Goal: Transaction & Acquisition: Download file/media

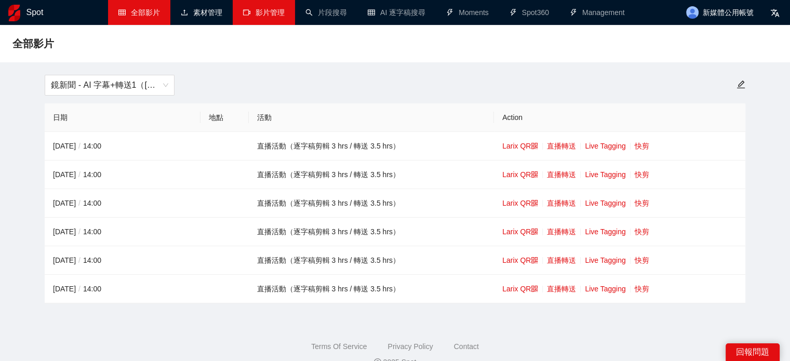
click at [270, 8] on link "影片管理" at bounding box center [264, 12] width 42 height 8
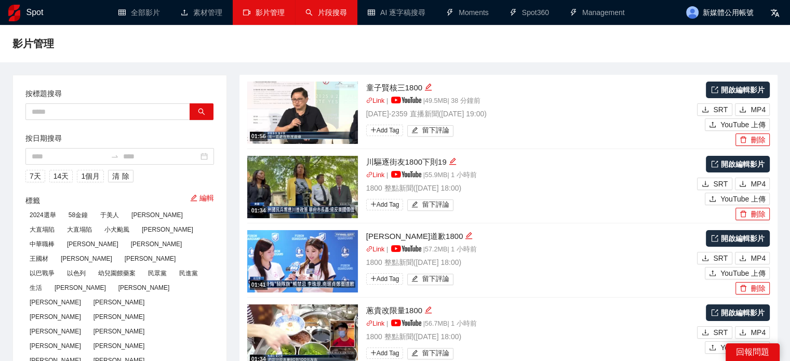
type textarea "**********"
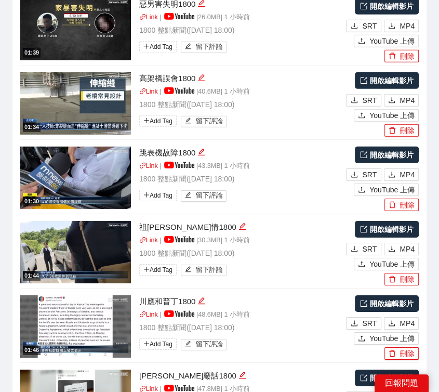
scroll to position [1816, 0]
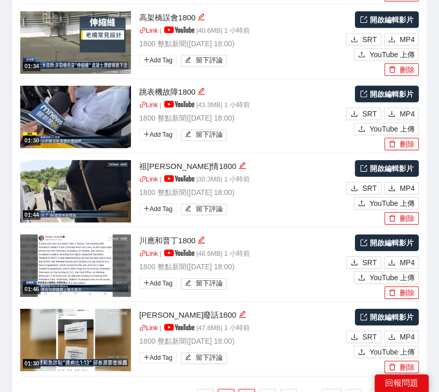
click at [246, 360] on link "2" at bounding box center [247, 397] width 16 height 16
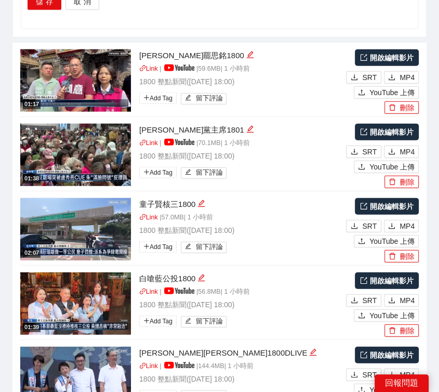
scroll to position [1401, 0]
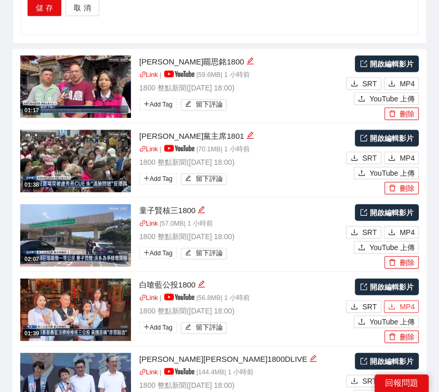
click at [400, 301] on span "MP4" at bounding box center [406, 306] width 15 height 11
click at [400, 226] on span "MP4" at bounding box center [406, 231] width 15 height 11
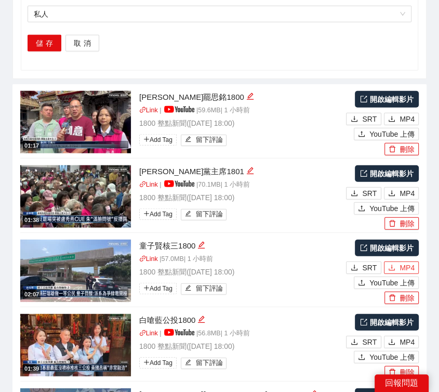
scroll to position [1297, 0]
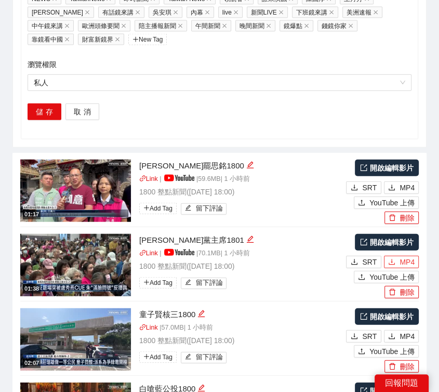
click at [397, 256] on button "MP4" at bounding box center [401, 262] width 35 height 12
click at [405, 182] on span "MP4" at bounding box center [406, 187] width 15 height 11
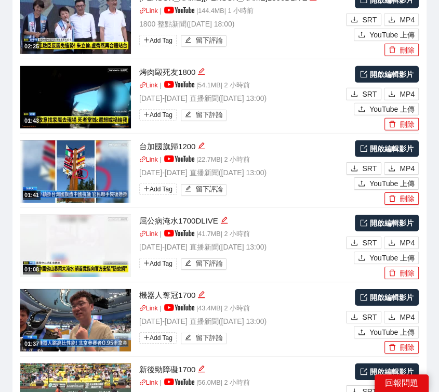
scroll to position [1816, 0]
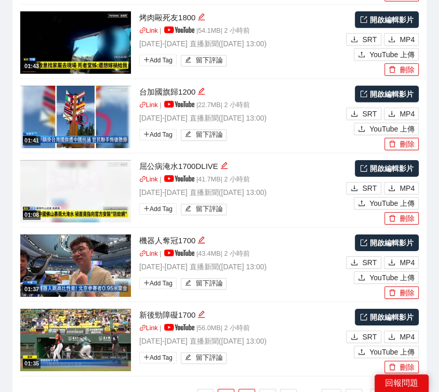
click at [226, 360] on link "1" at bounding box center [226, 397] width 16 height 16
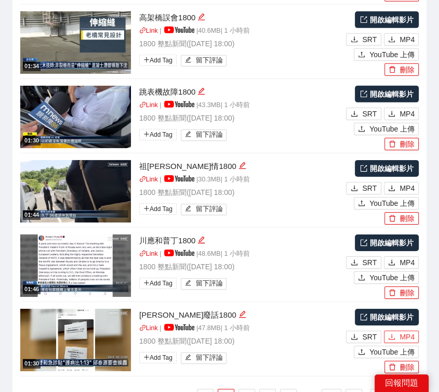
click at [405, 331] on span "MP4" at bounding box center [406, 336] width 15 height 11
click at [408, 257] on span "MP4" at bounding box center [406, 262] width 15 height 11
click at [406, 182] on span "MP4" at bounding box center [406, 187] width 15 height 11
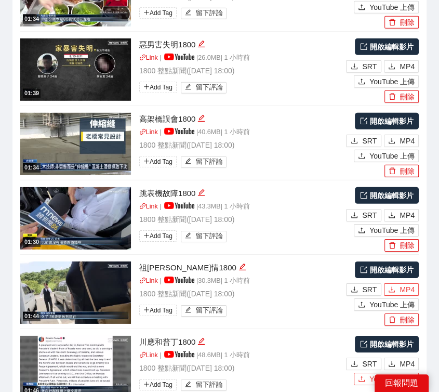
scroll to position [1712, 0]
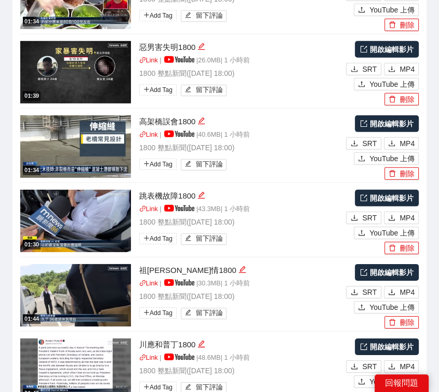
click at [407, 209] on div "SRT MP4" at bounding box center [380, 216] width 75 height 15
drag, startPoint x: 407, startPoint y: 110, endPoint x: 406, endPoint y: 100, distance: 9.4
click at [407, 212] on span "MP4" at bounding box center [406, 217] width 15 height 11
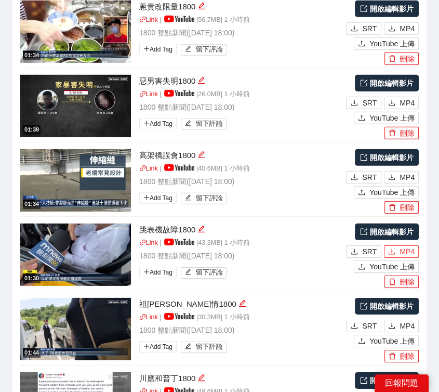
scroll to position [1661, 0]
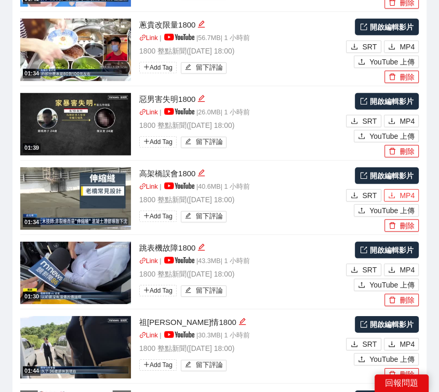
click at [396, 189] on button "MP4" at bounding box center [401, 195] width 35 height 12
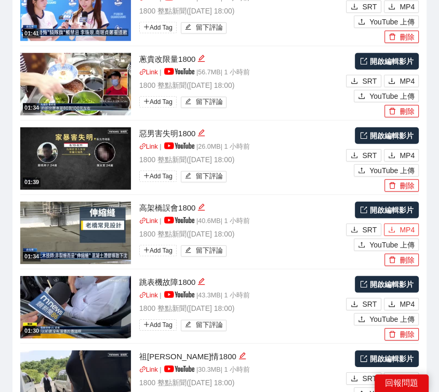
scroll to position [1557, 0]
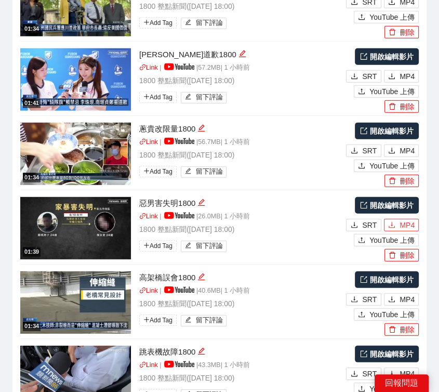
click at [400, 219] on span "MP4" at bounding box center [406, 224] width 15 height 11
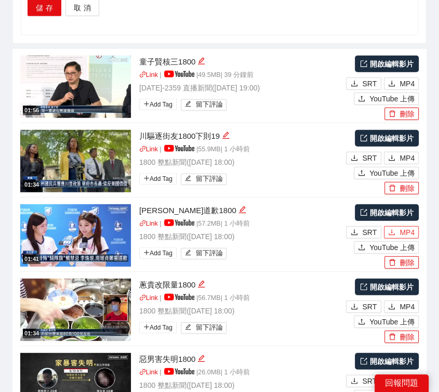
click at [411, 226] on span "MP4" at bounding box center [406, 231] width 15 height 11
